Goal: Task Accomplishment & Management: Manage account settings

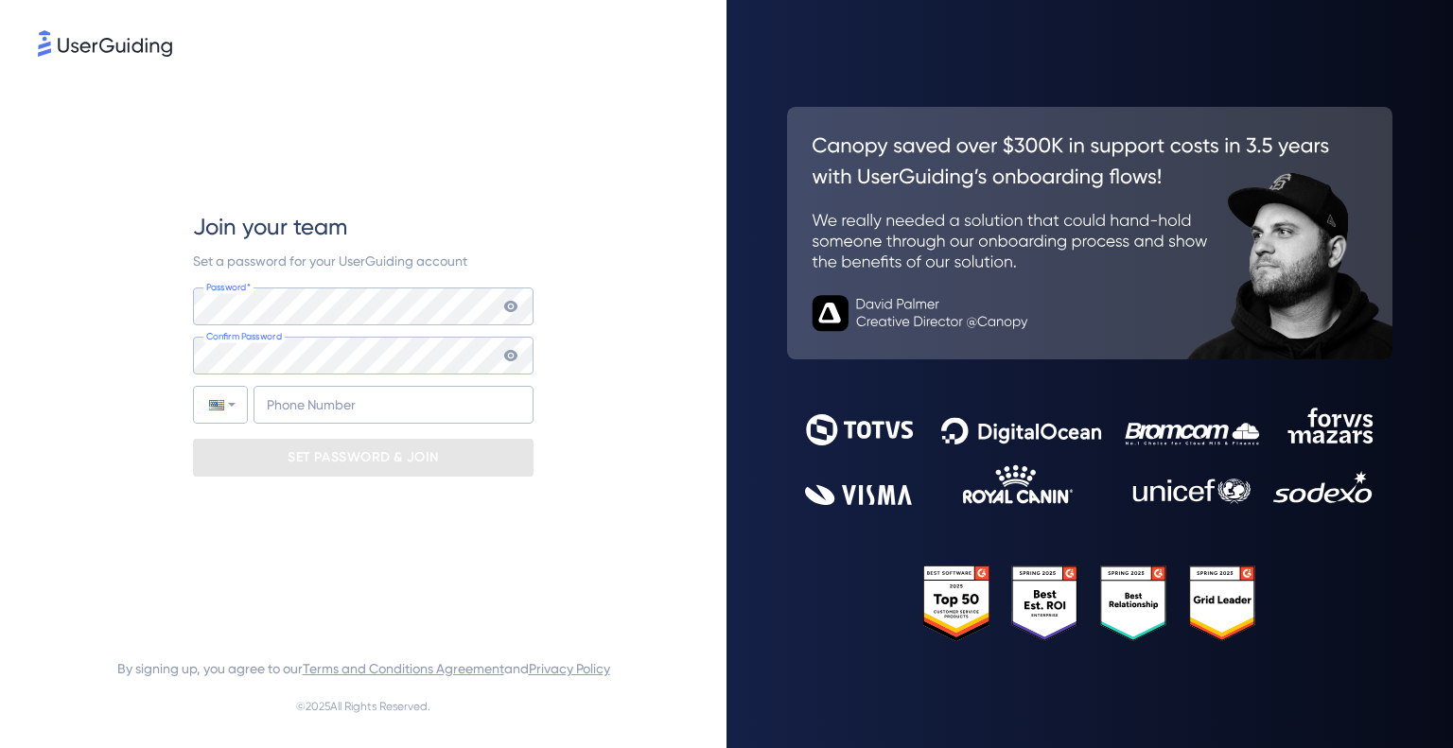
click at [636, 384] on div "Join your team Set a password for your UserGuiding account Password* Your passw…" at bounding box center [363, 344] width 651 height 567
click at [590, 410] on div "Join your team Set a password for your UserGuiding account Password* Your passw…" at bounding box center [363, 344] width 651 height 567
click at [431, 408] on input "+1" at bounding box center [394, 405] width 280 height 38
type input "[PHONE_NUMBER]"
click at [469, 494] on div "Join your team Set a password for your UserGuiding account Password* Your passw…" at bounding box center [363, 344] width 341 height 567
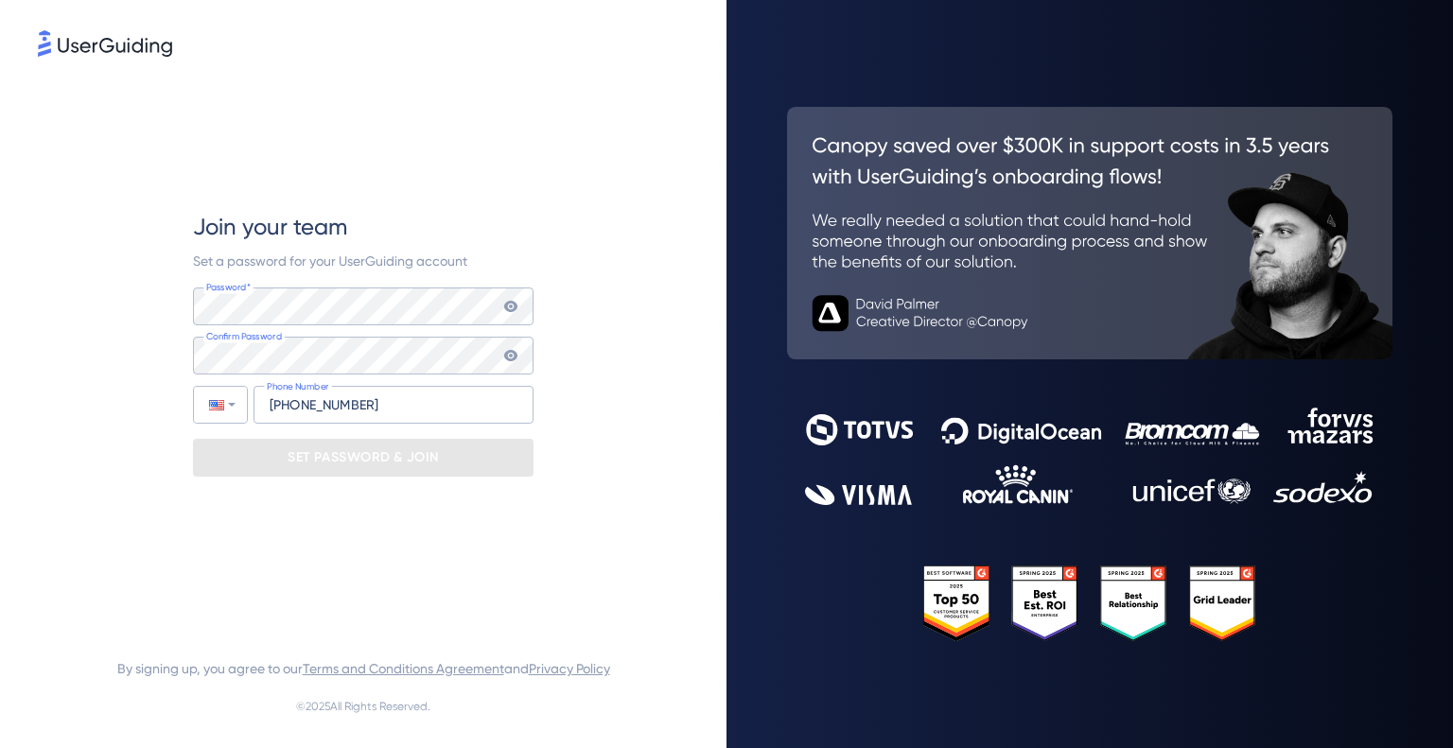
click at [392, 466] on p "SET PASSWORD & JOIN" at bounding box center [363, 458] width 151 height 30
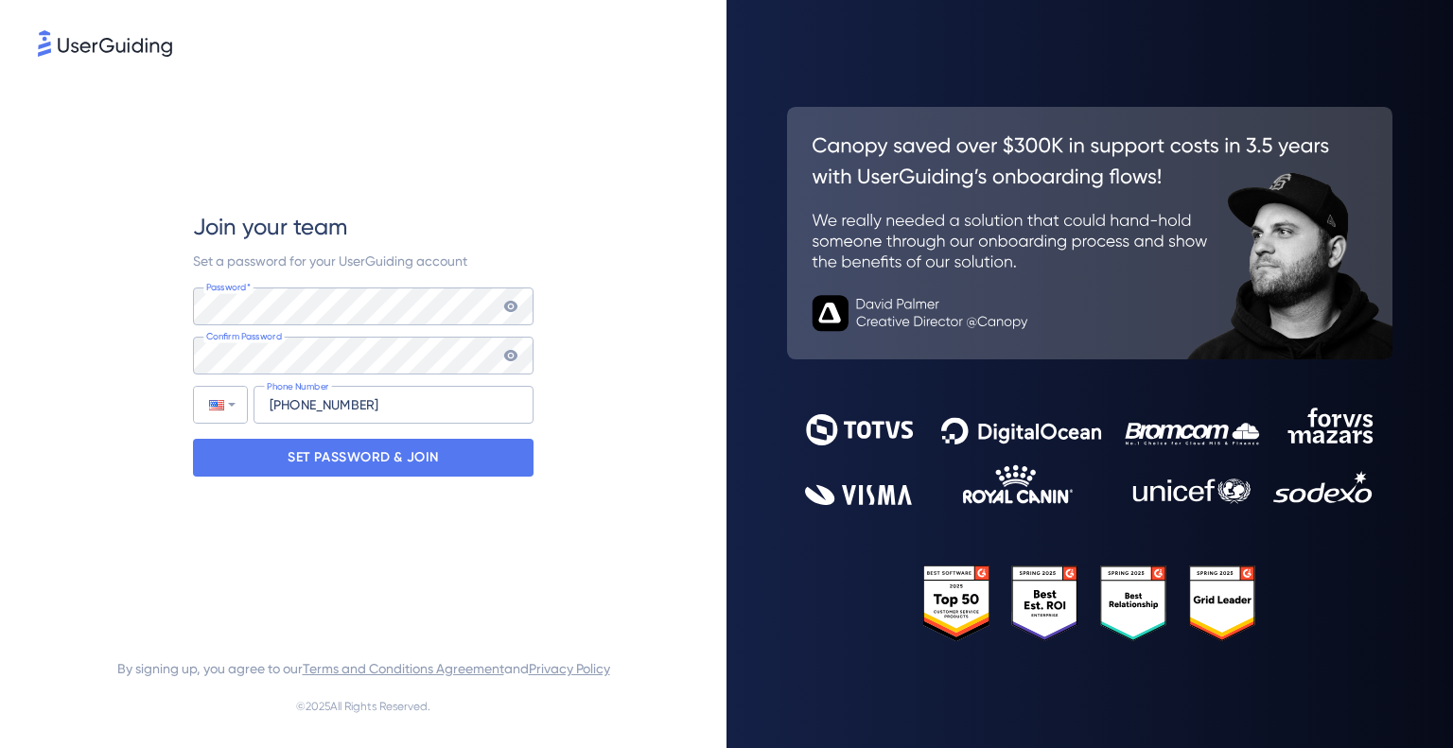
click at [566, 479] on div "Join your team Set a password for your UserGuiding account Password* Your passw…" at bounding box center [363, 344] width 651 height 567
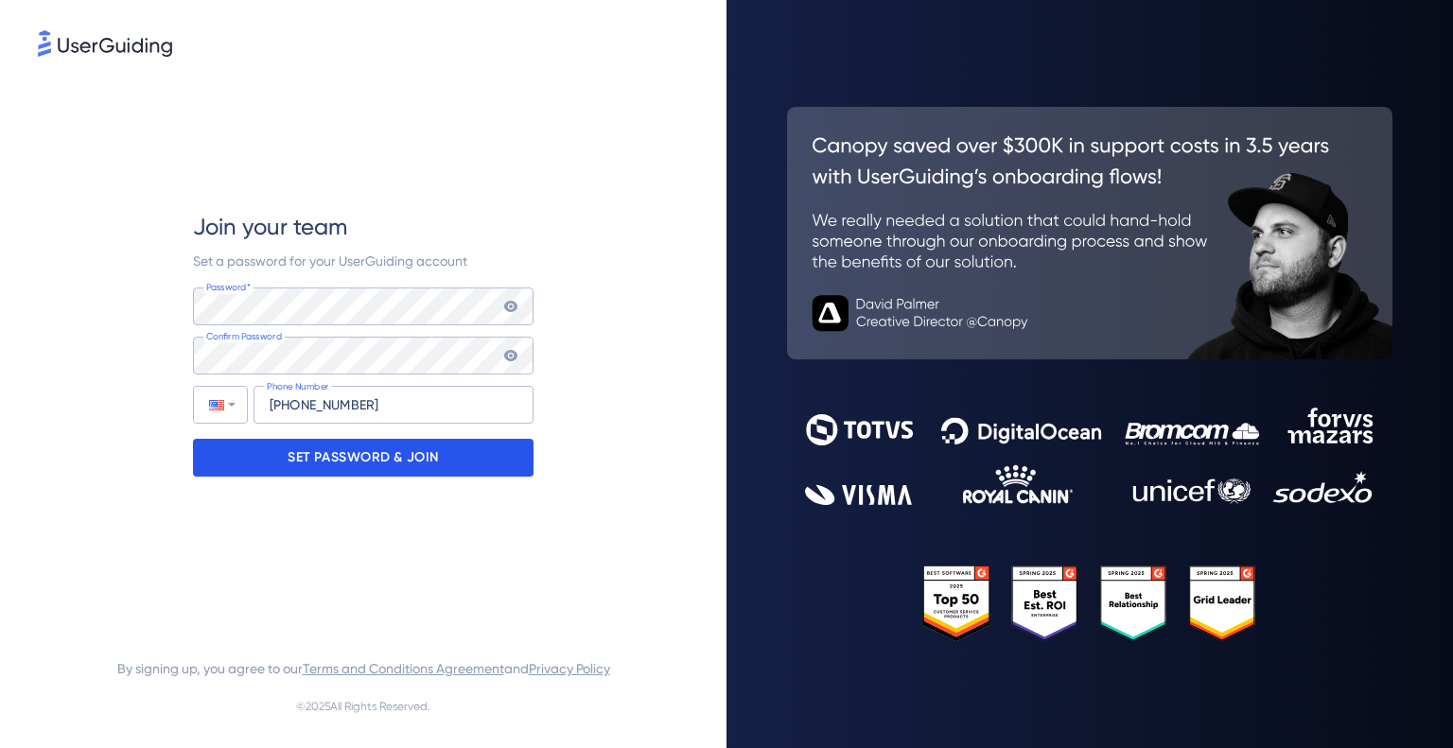
click at [443, 461] on div "SET PASSWORD & JOIN" at bounding box center [363, 458] width 341 height 38
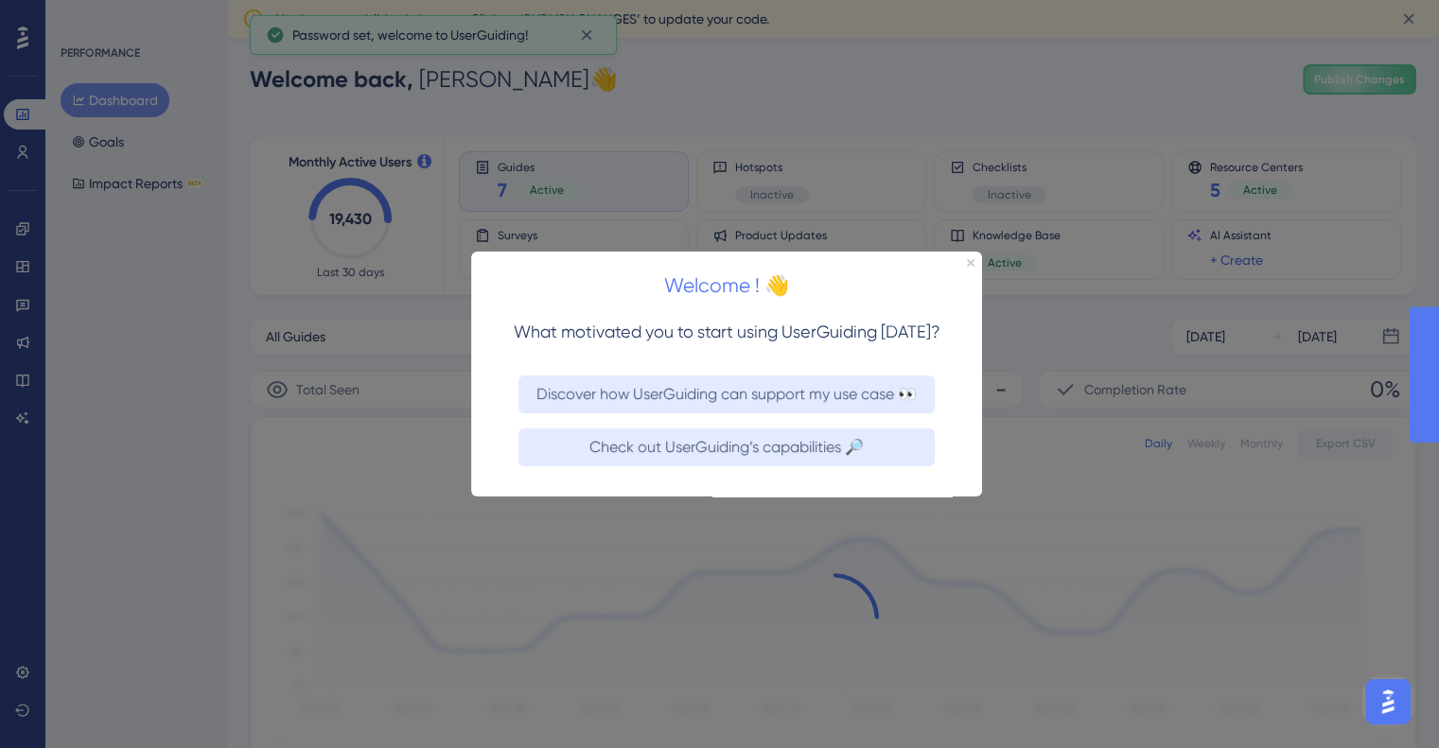
click at [585, 251] on html "Welcome ! 👋 What motivated you to start using UserGuiding [DATE]? Discover how …" at bounding box center [726, 373] width 511 height 245
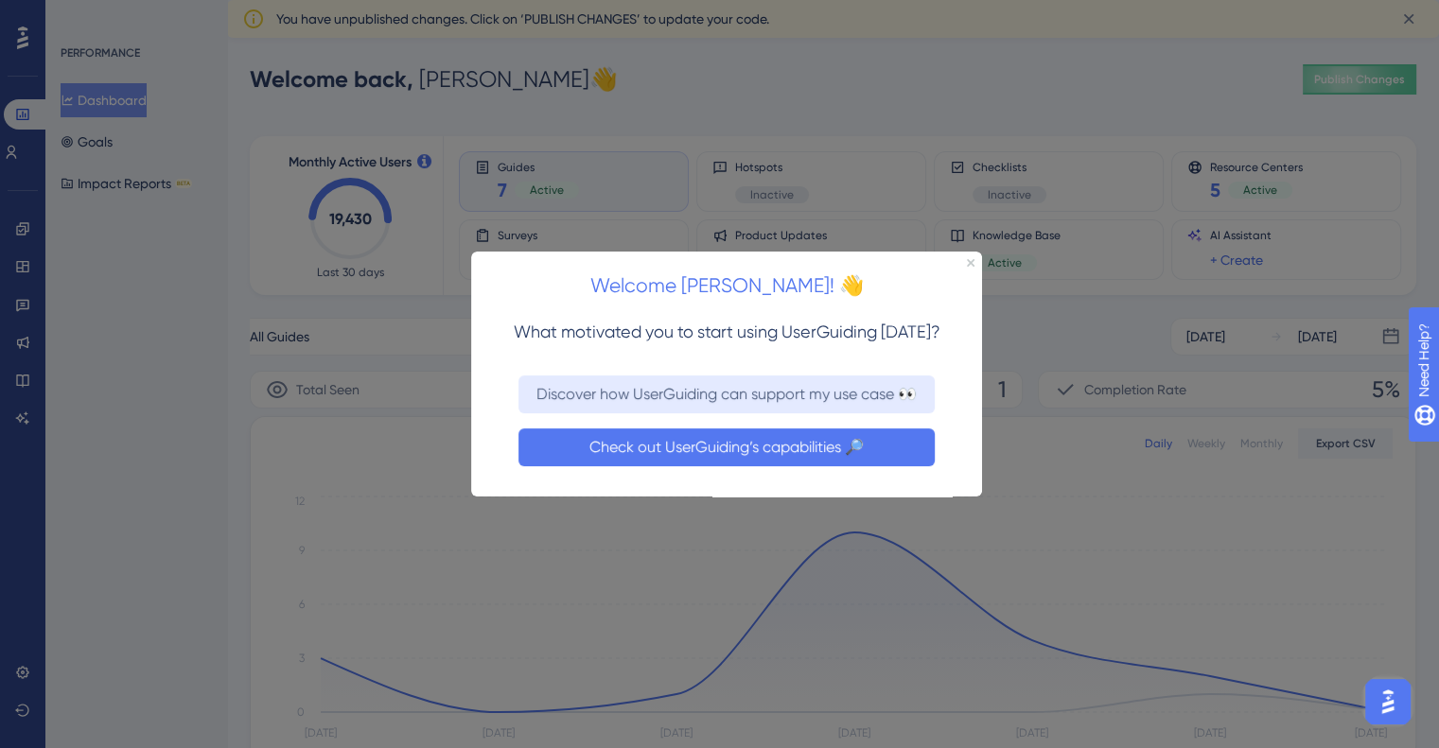
click at [759, 454] on button "Check out UserGuiding’s capabilities 🔎" at bounding box center [727, 447] width 416 height 38
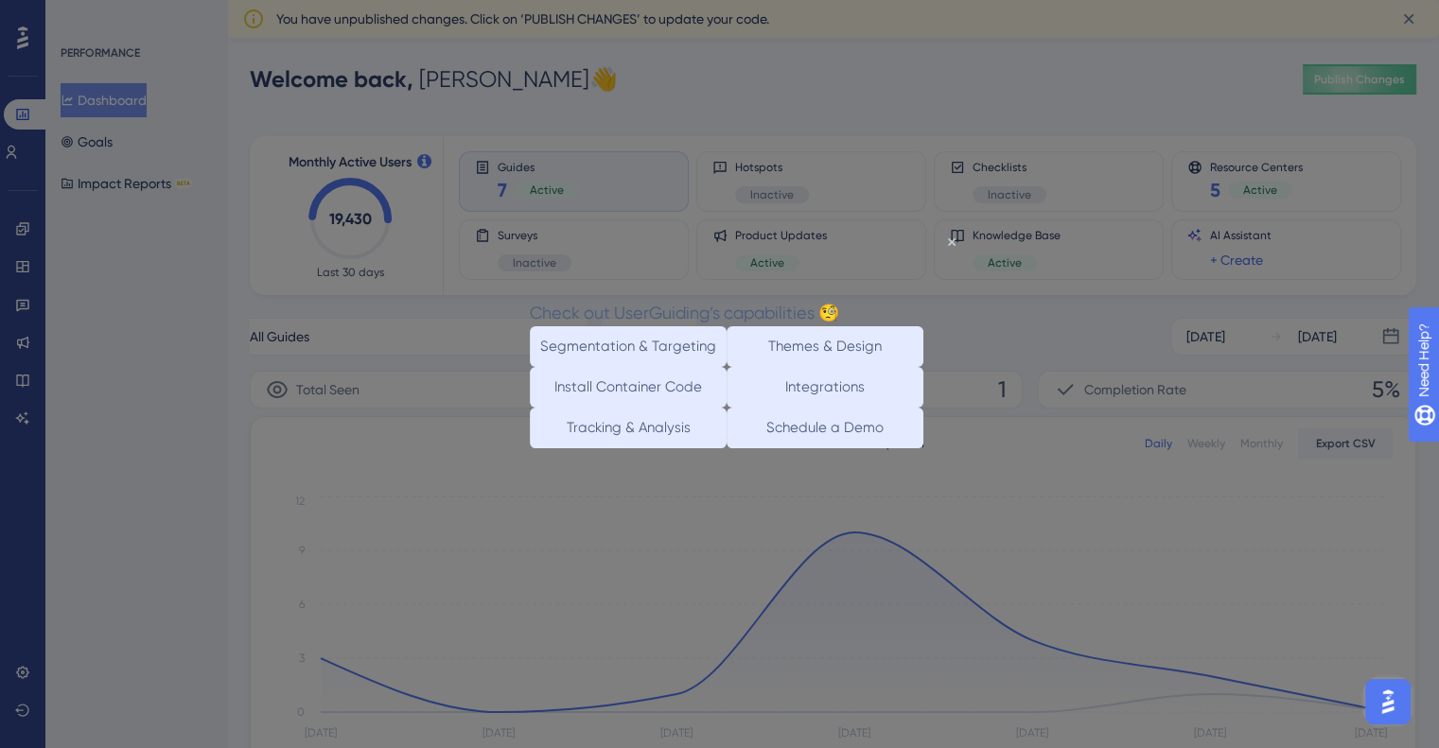
click at [843, 140] on div at bounding box center [719, 374] width 1439 height 748
click at [949, 242] on icon "Close Preview" at bounding box center [952, 242] width 8 height 8
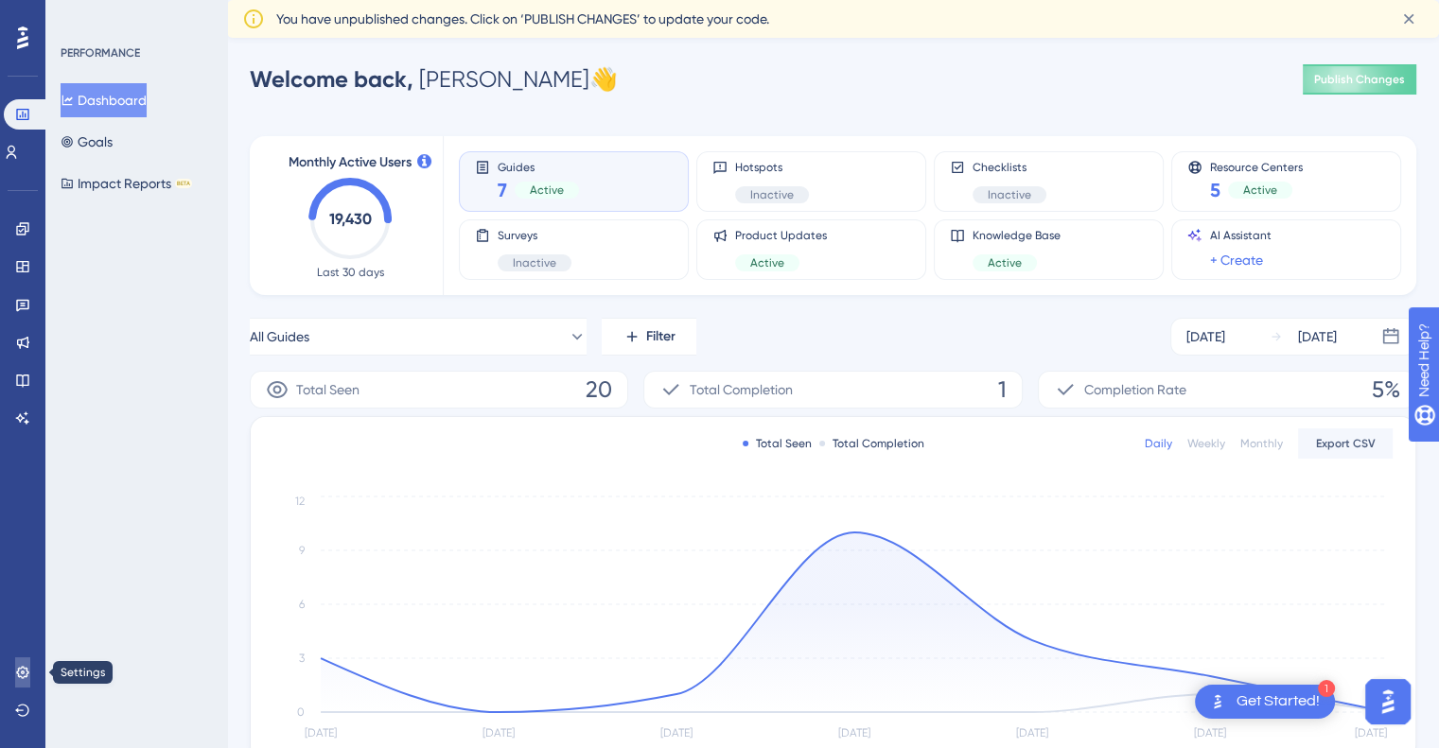
click at [22, 672] on icon at bounding box center [22, 672] width 12 height 12
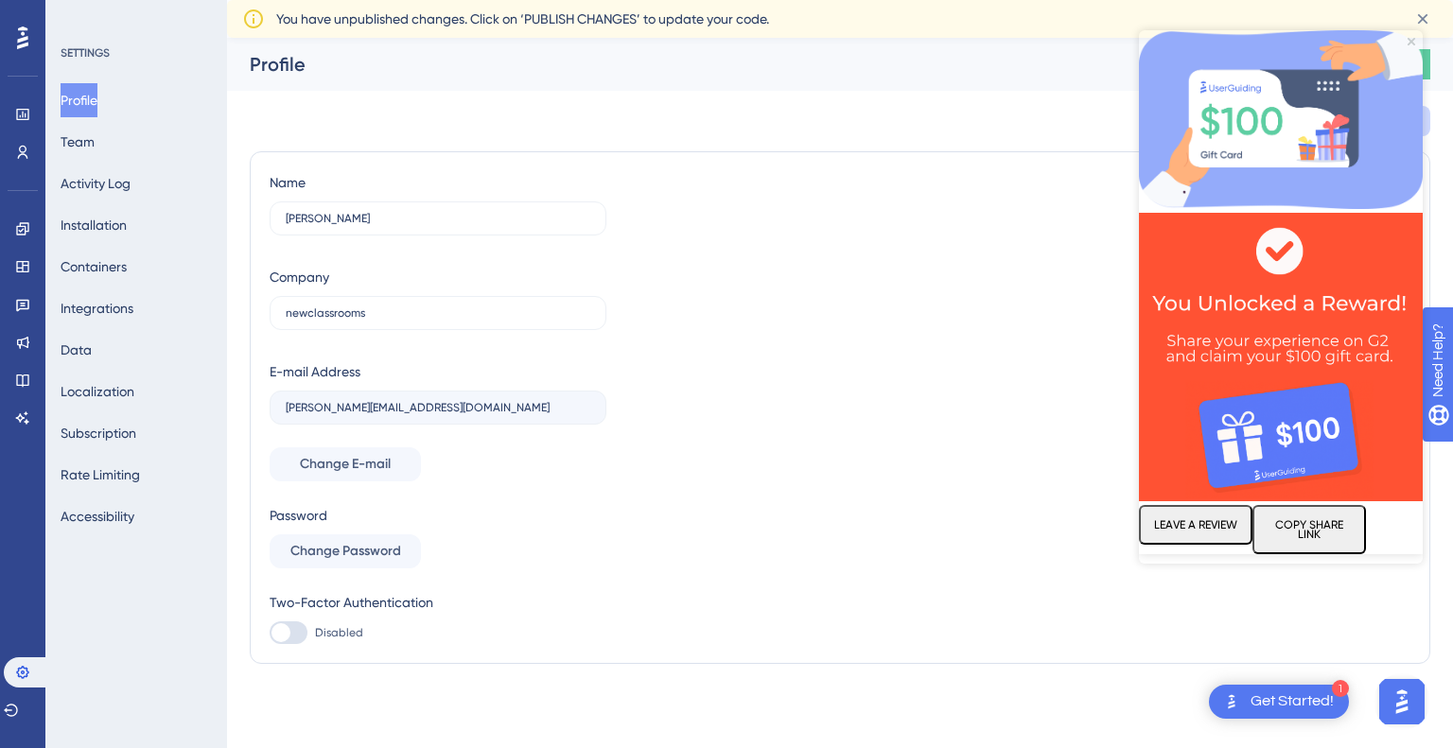
click at [118, 340] on div "Profile Team Activity Log Installation Containers Integrations Data Localizatio…" at bounding box center [137, 308] width 153 height 450
click at [92, 354] on button "Data" at bounding box center [76, 350] width 31 height 34
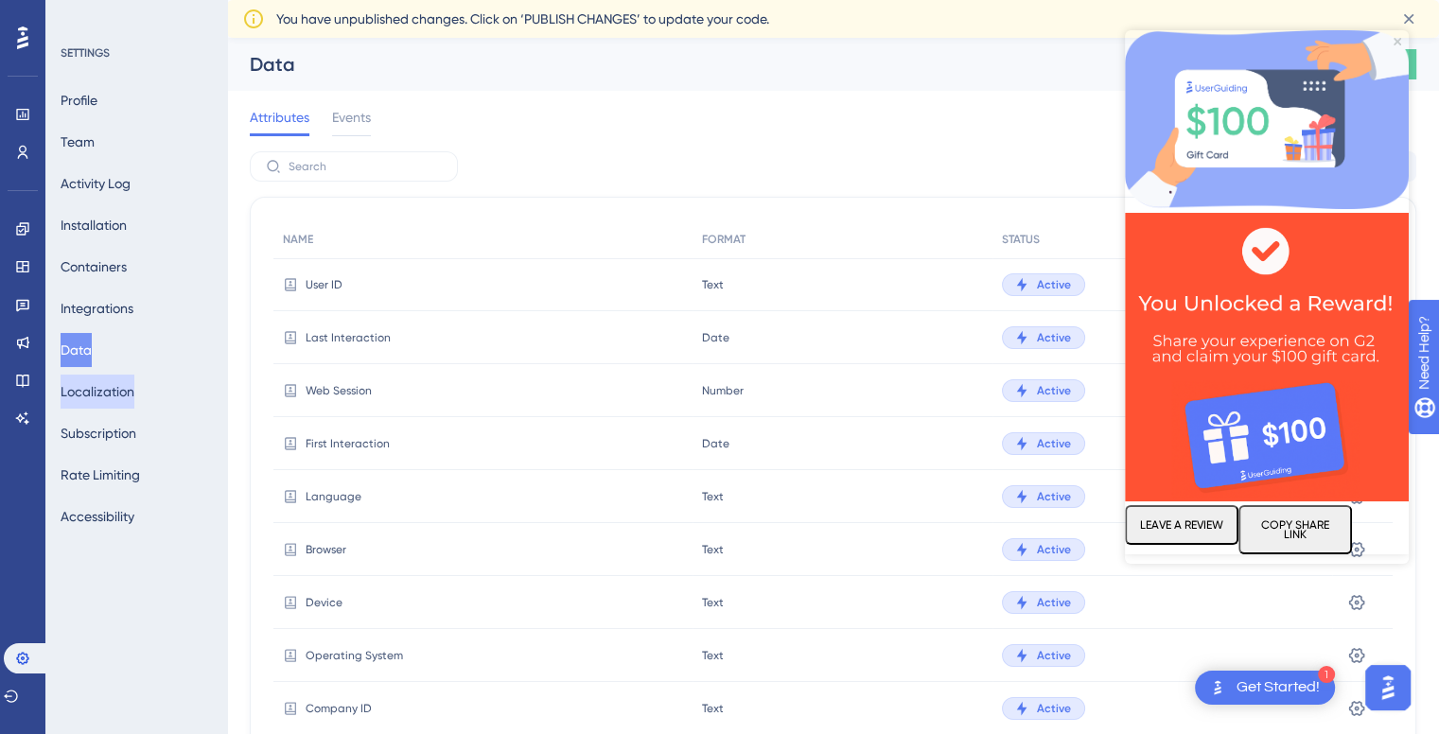
click at [134, 399] on button "Localization" at bounding box center [98, 392] width 74 height 34
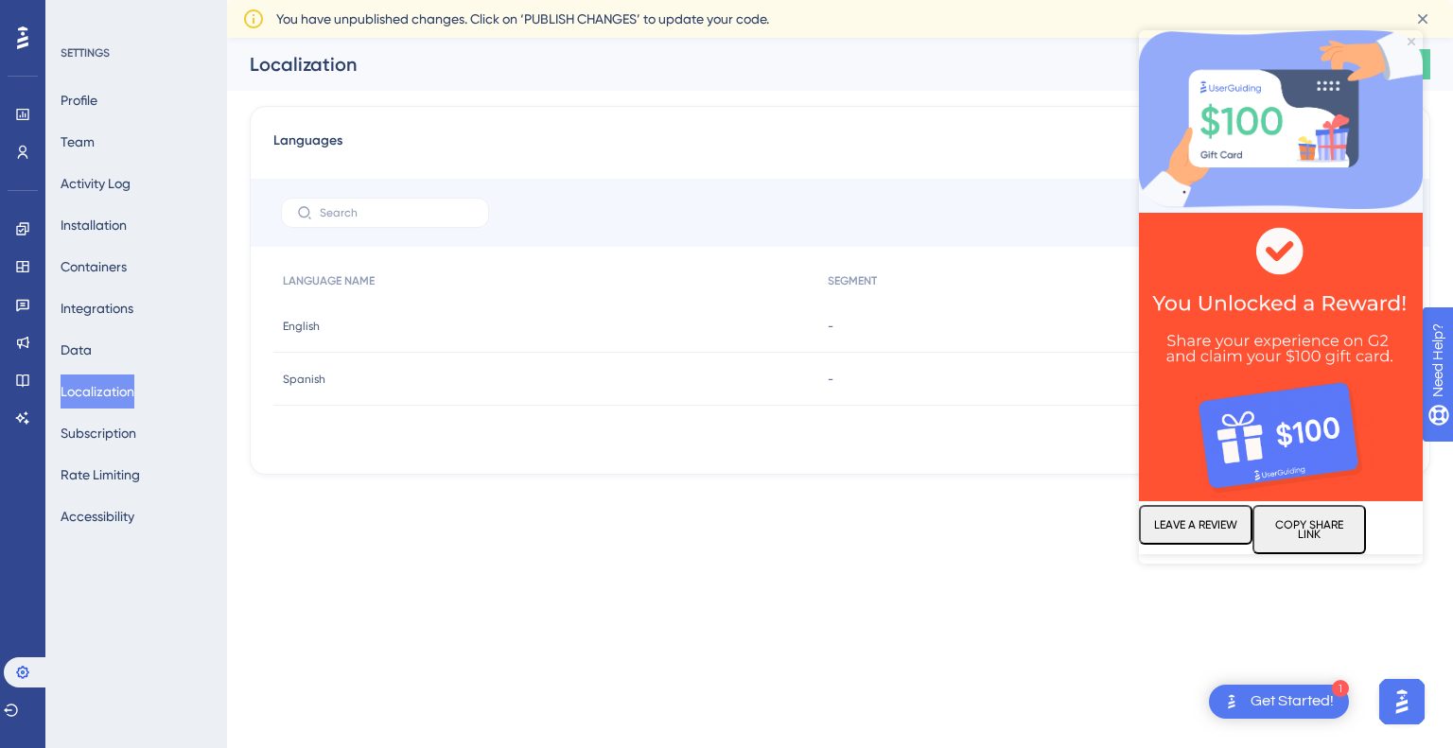
click at [1412, 35] on img at bounding box center [1281, 119] width 284 height 179
click at [1411, 39] on icon "Close Preview" at bounding box center [1412, 42] width 8 height 8
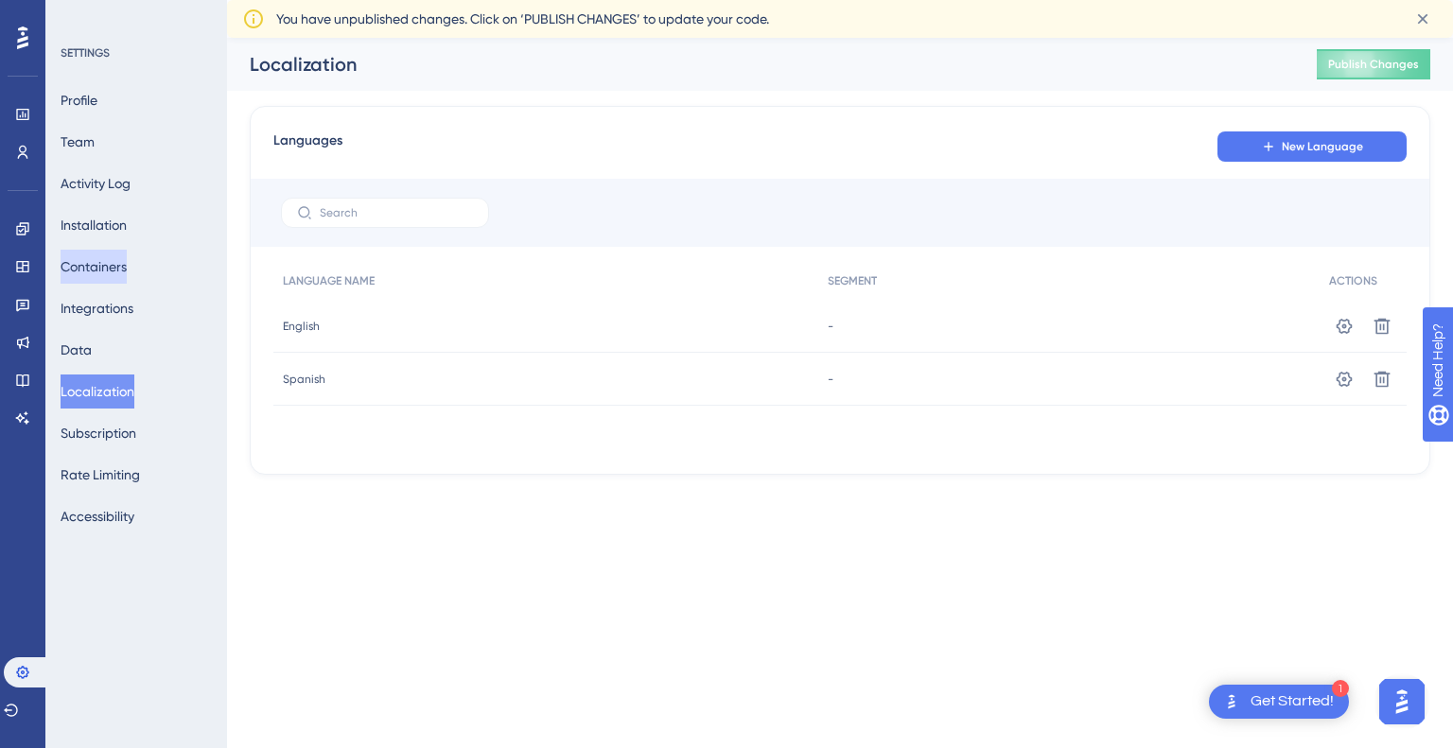
click at [102, 270] on div "✨ Save My Spot!✨" at bounding box center [728, 176] width 1453 height 412
click at [107, 267] on div "✨ Save My Spot!✨" at bounding box center [728, 176] width 1453 height 412
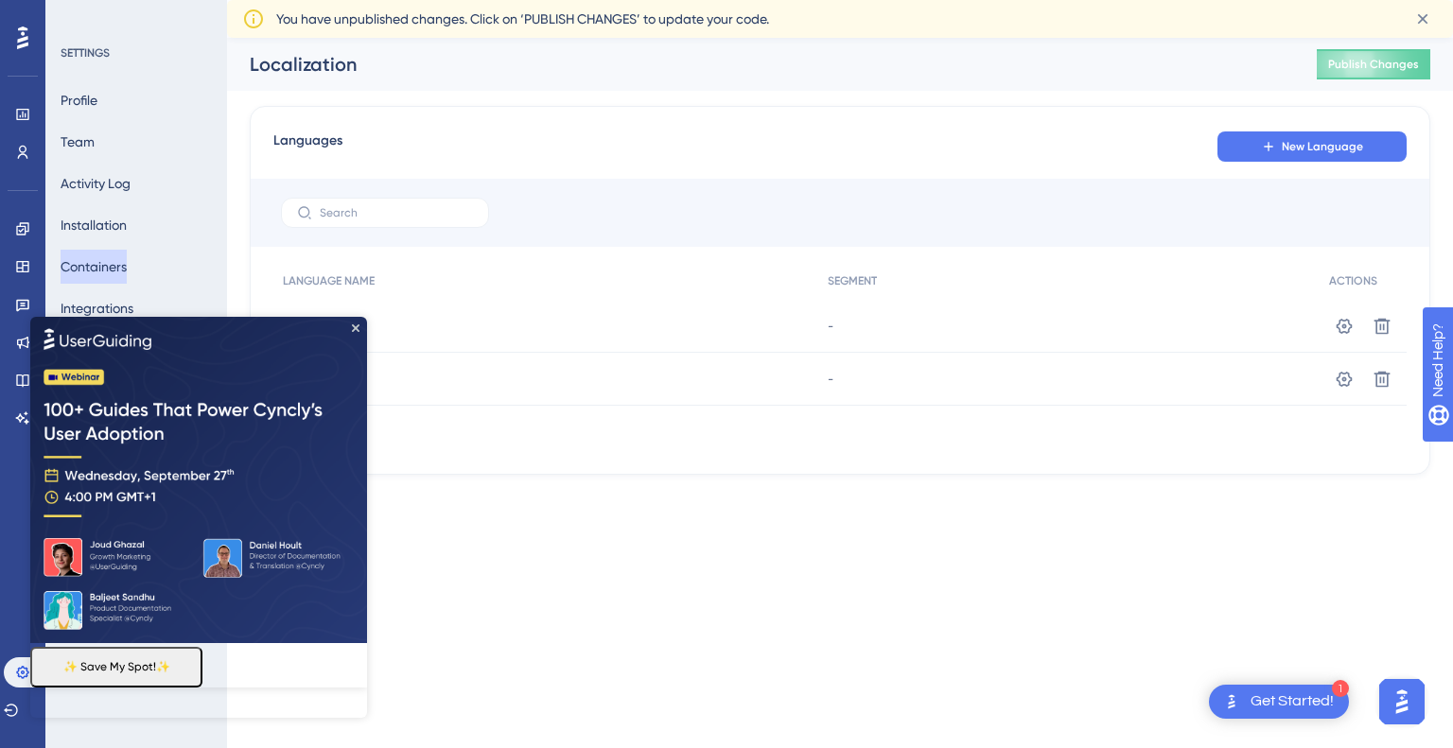
click at [127, 273] on button "Containers" at bounding box center [94, 267] width 66 height 34
click at [344, 320] on img at bounding box center [198, 479] width 337 height 326
click at [354, 324] on icon "Close Preview" at bounding box center [356, 328] width 8 height 8
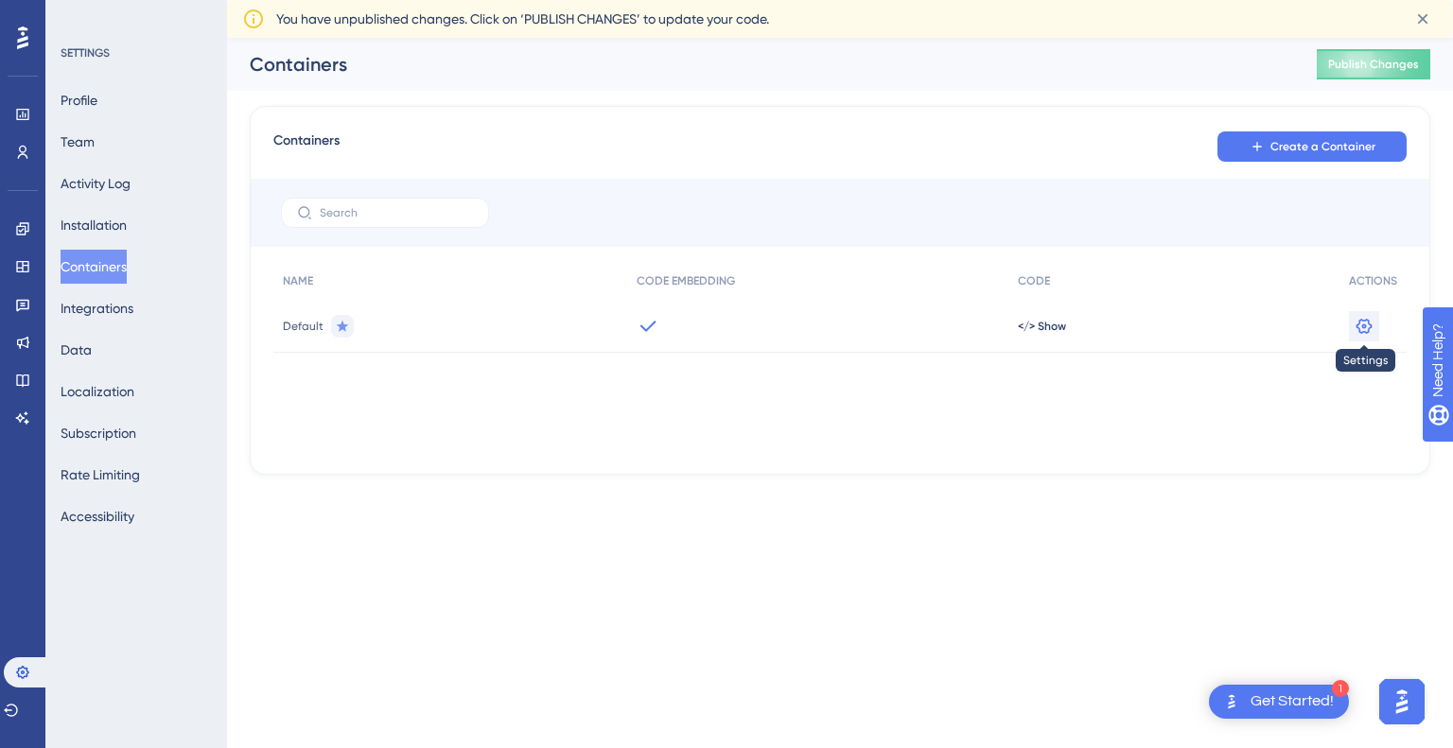
click at [1361, 331] on icon at bounding box center [1365, 325] width 16 height 15
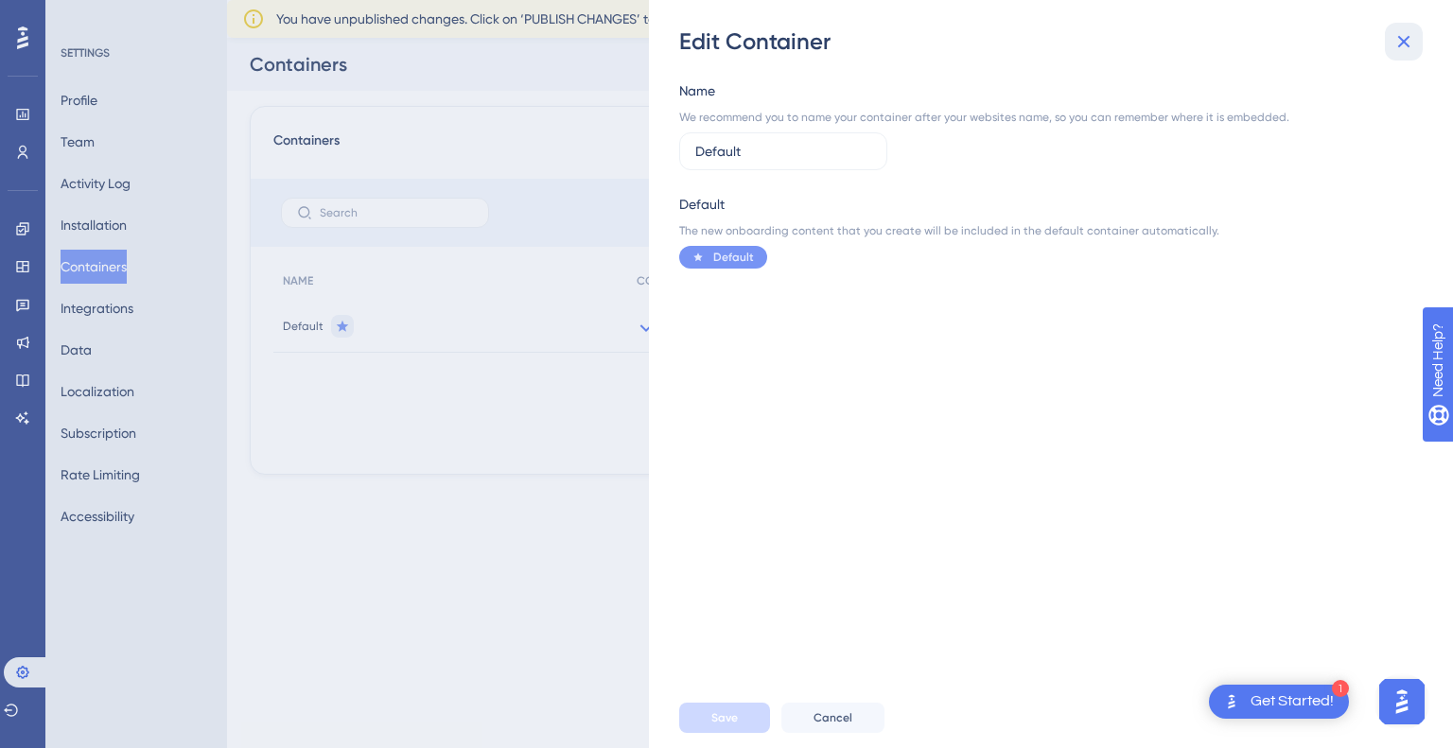
click at [1411, 44] on icon at bounding box center [1404, 41] width 23 height 23
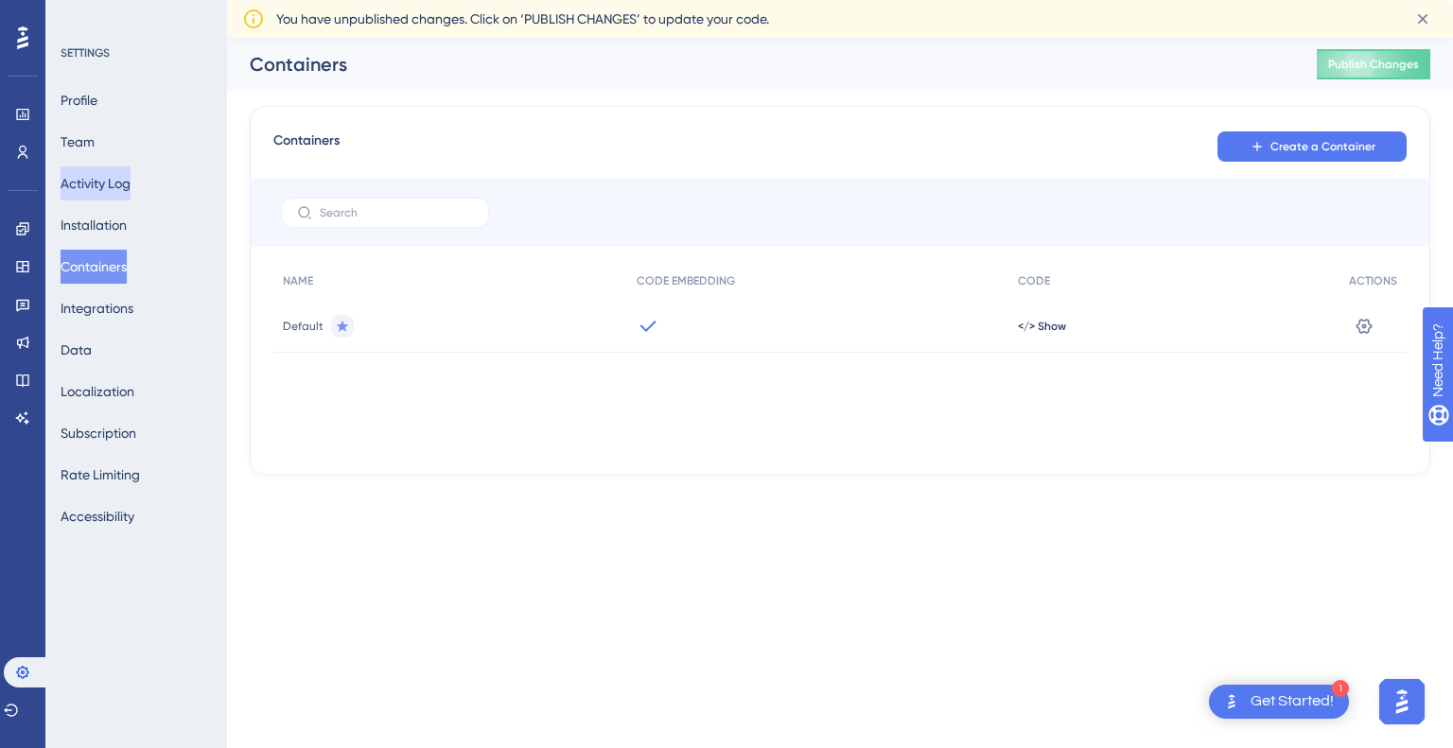
click at [108, 182] on button "Activity Log" at bounding box center [96, 184] width 70 height 34
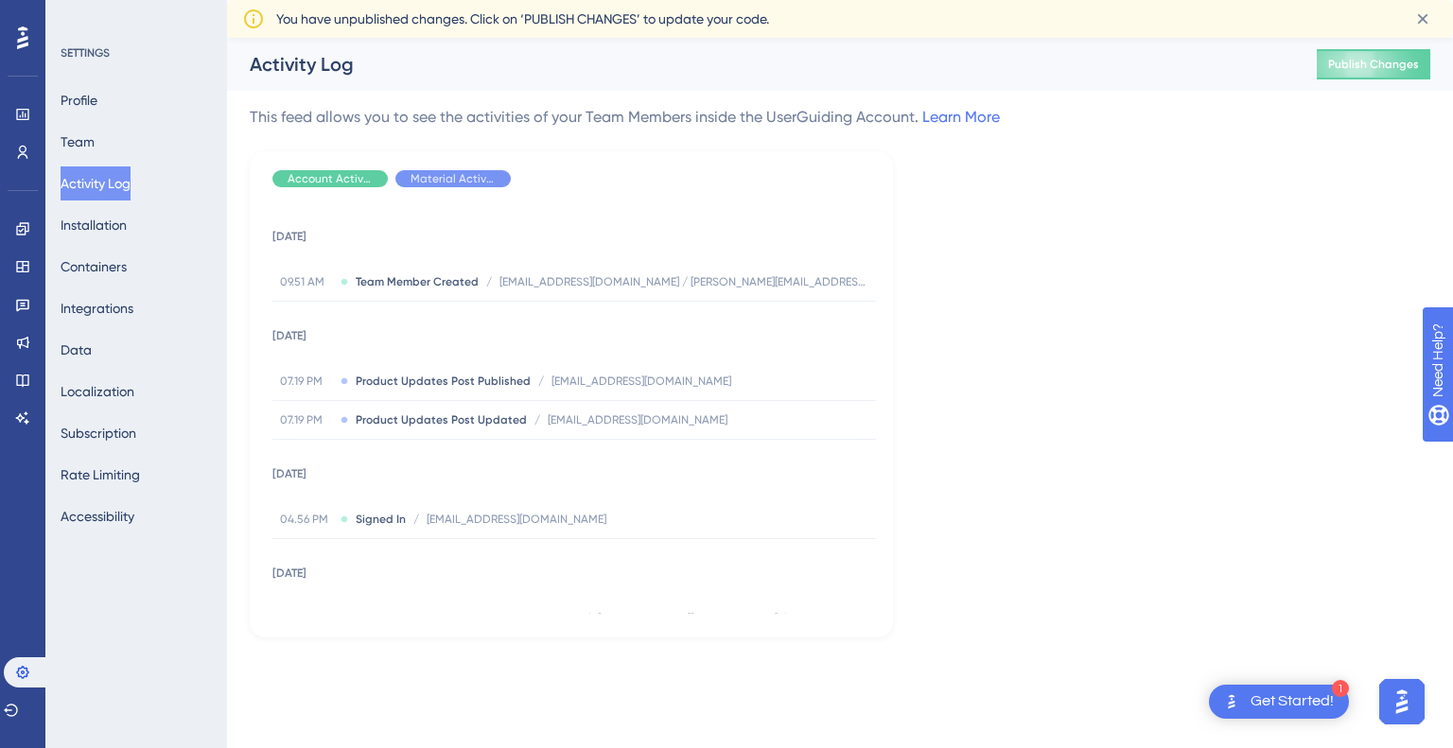
click at [26, 36] on icon at bounding box center [22, 37] width 11 height 23
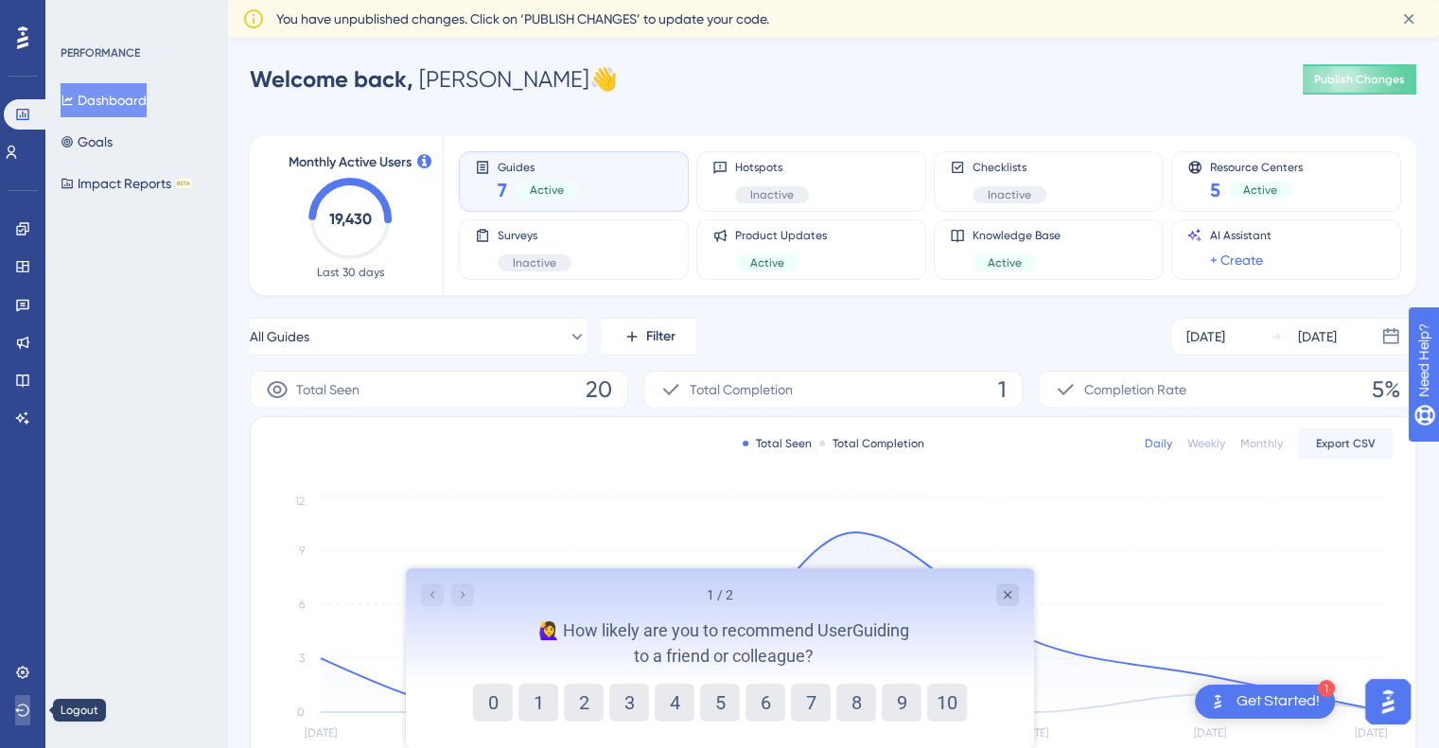
click at [21, 713] on icon at bounding box center [22, 710] width 15 height 15
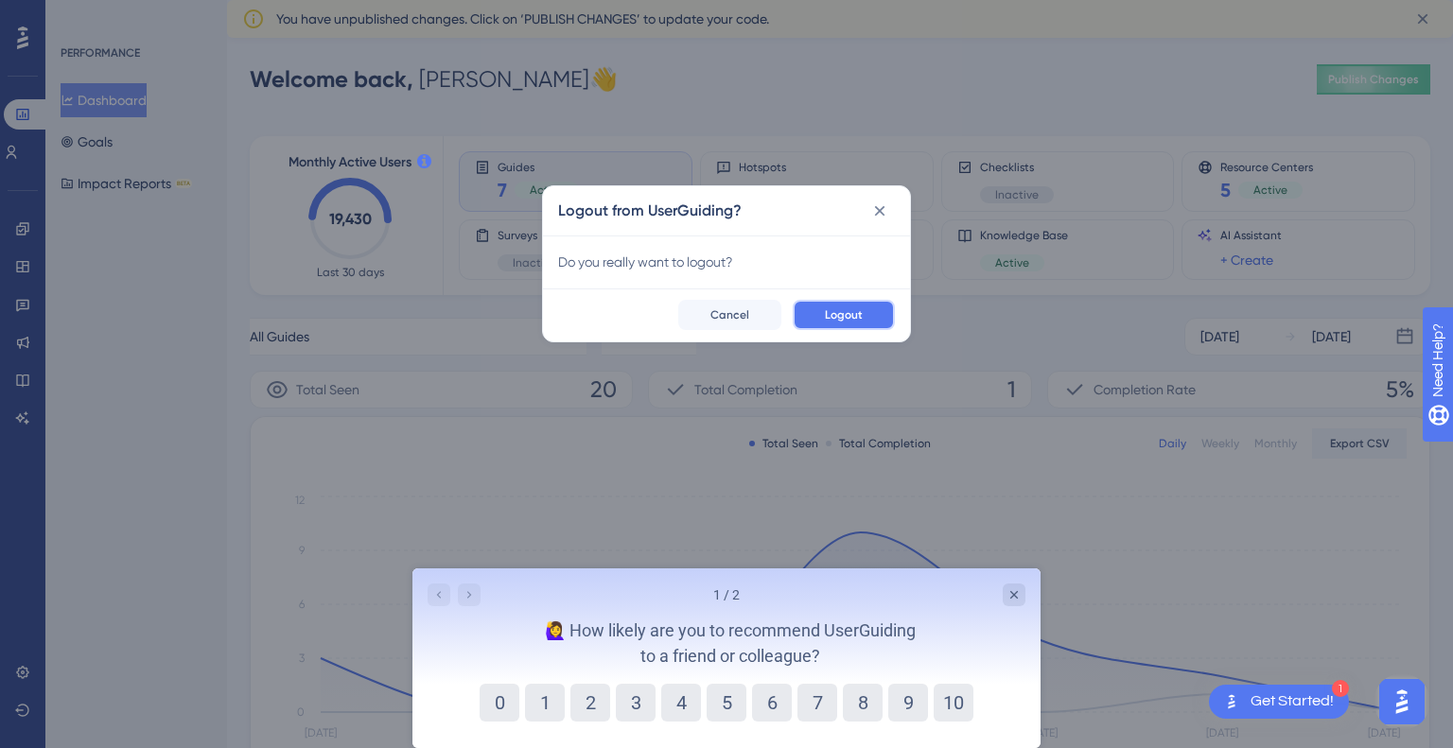
click at [847, 319] on span "Logout" at bounding box center [844, 315] width 38 height 15
